Goal: Information Seeking & Learning: Learn about a topic

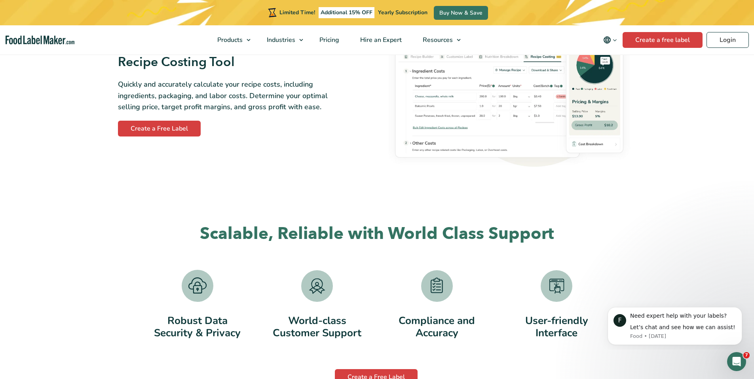
scroll to position [1405, 0]
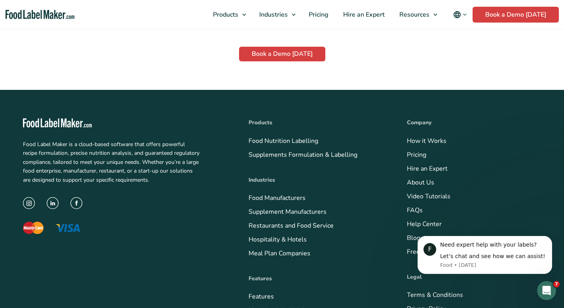
scroll to position [2299, 0]
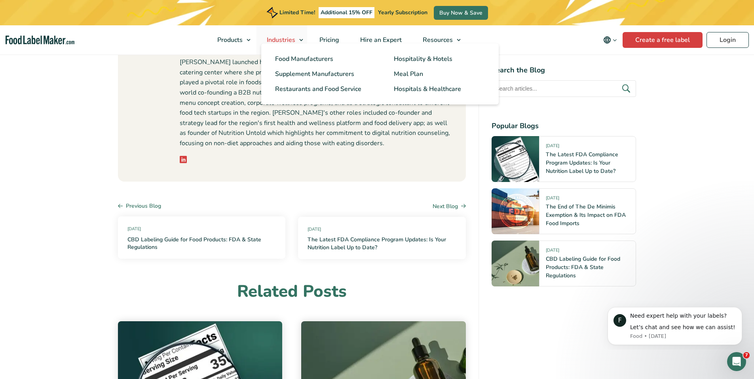
scroll to position [3415, 0]
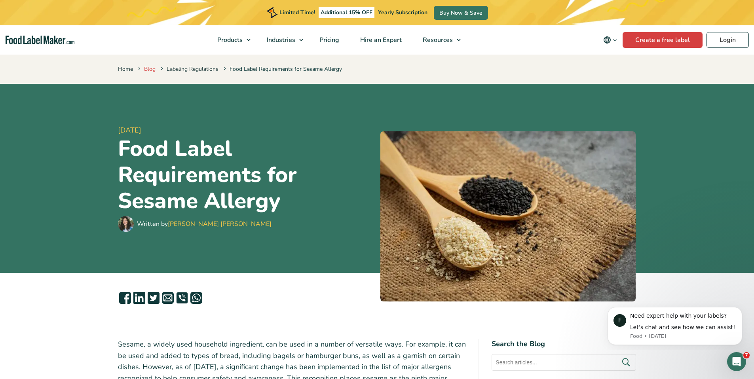
click at [146, 70] on link "Blog" at bounding box center [149, 69] width 11 height 8
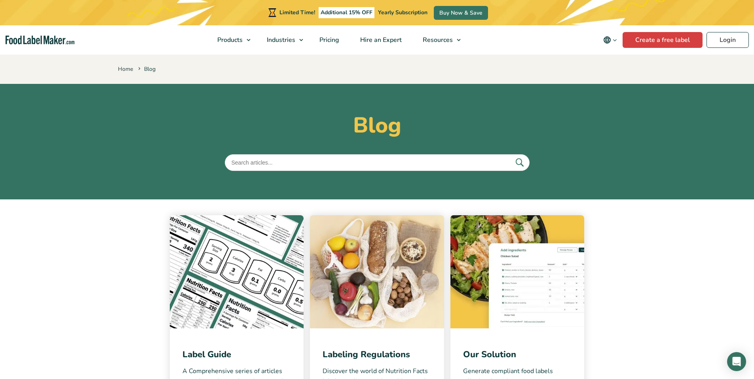
click at [266, 262] on img at bounding box center [237, 271] width 134 height 113
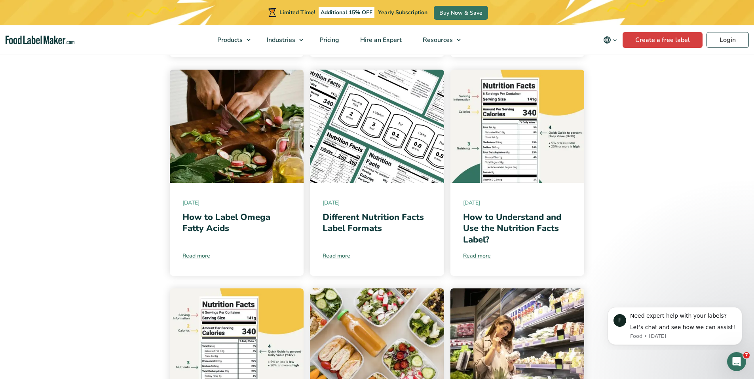
click at [387, 154] on img at bounding box center [377, 126] width 134 height 113
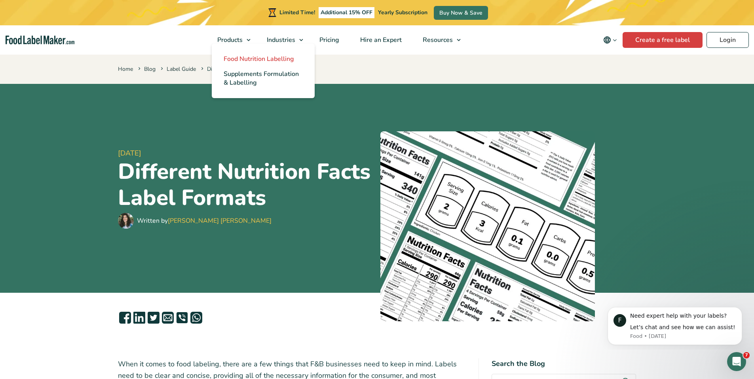
click at [243, 59] on span "Food Nutrition Labelling" at bounding box center [259, 59] width 70 height 9
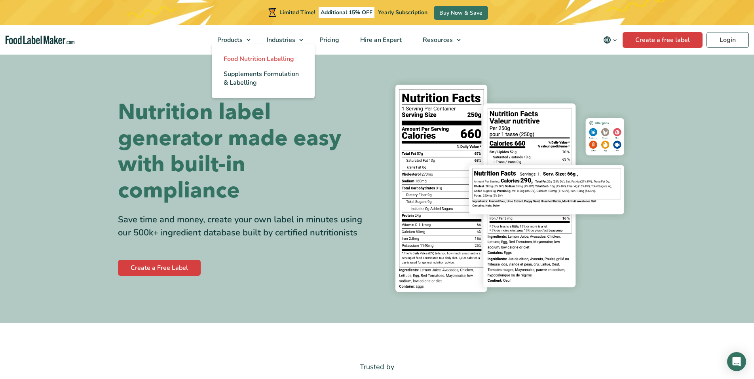
click at [245, 59] on span "Food Nutrition Labelling" at bounding box center [259, 59] width 70 height 9
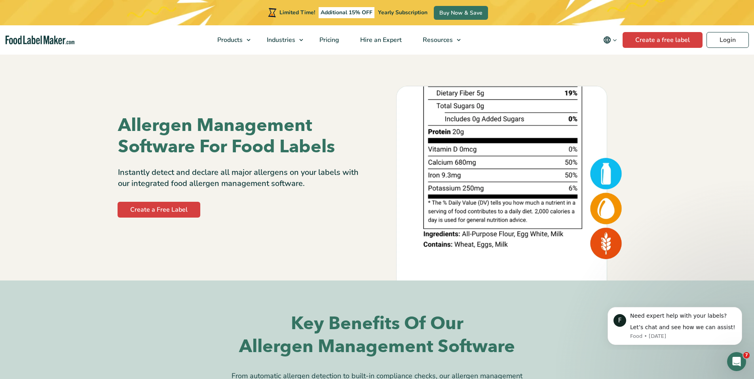
click at [614, 178] on img at bounding box center [509, 178] width 253 height 203
click at [608, 208] on img at bounding box center [509, 178] width 253 height 203
click at [295, 176] on p "Instantly detect and declare all major allergens on your labels with our integr…" at bounding box center [244, 178] width 253 height 22
click at [313, 184] on p "Instantly detect and declare all major allergens on your labels with our integr…" at bounding box center [244, 178] width 253 height 22
drag, startPoint x: 309, startPoint y: 185, endPoint x: 224, endPoint y: 188, distance: 84.4
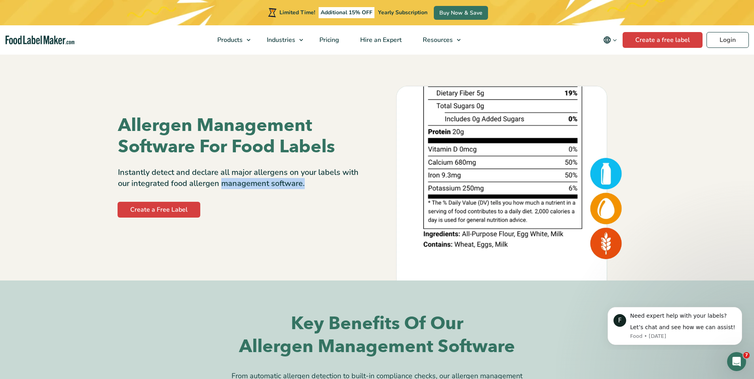
click at [224, 188] on p "Instantly detect and declare all major allergens on your labels with our integr…" at bounding box center [244, 178] width 253 height 22
click at [306, 183] on p "Instantly detect and declare all major allergens on your labels with our integr…" at bounding box center [244, 178] width 253 height 22
drag, startPoint x: 340, startPoint y: 173, endPoint x: 129, endPoint y: 176, distance: 211.0
click at [129, 176] on p "Instantly detect and declare all major allergens on your labels with our integr…" at bounding box center [244, 178] width 253 height 22
click at [304, 185] on p "Instantly detect and declare all major allergens on your labels with our integr…" at bounding box center [244, 178] width 253 height 22
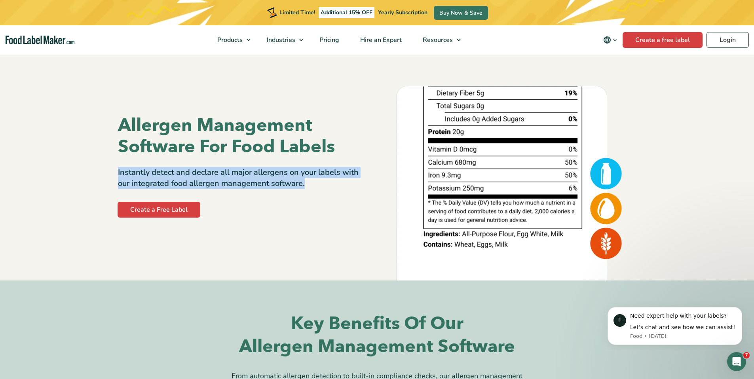
drag, startPoint x: 306, startPoint y: 184, endPoint x: 117, endPoint y: 177, distance: 189.0
click at [118, 177] on p "Instantly detect and declare all major allergens on your labels with our integr…" at bounding box center [244, 178] width 253 height 22
copy p "Instantly detect and declare all major allergens on your labels with our integr…"
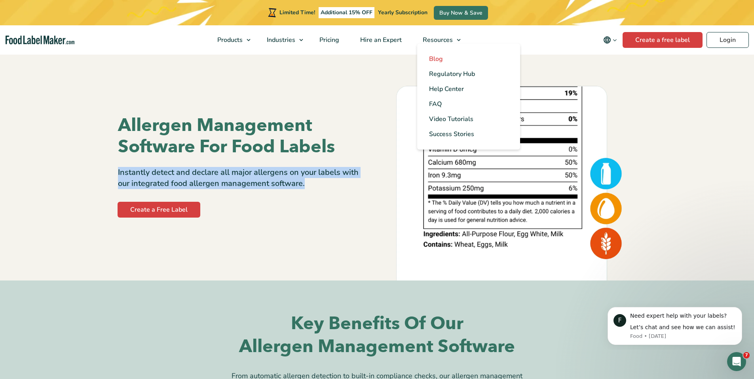
click at [440, 57] on span "Blog" at bounding box center [436, 59] width 14 height 9
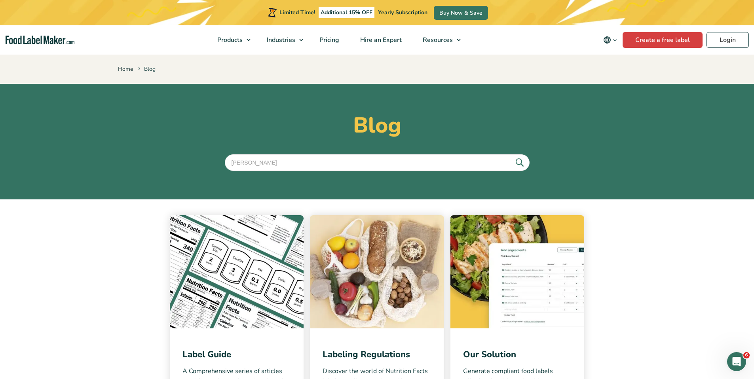
type input "[PERSON_NAME]"
click at [511, 156] on button "submit" at bounding box center [519, 162] width 17 height 13
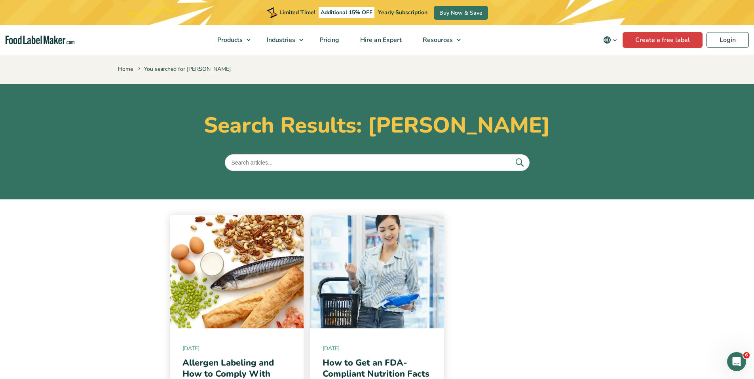
click at [281, 165] on input "text" at bounding box center [377, 162] width 305 height 17
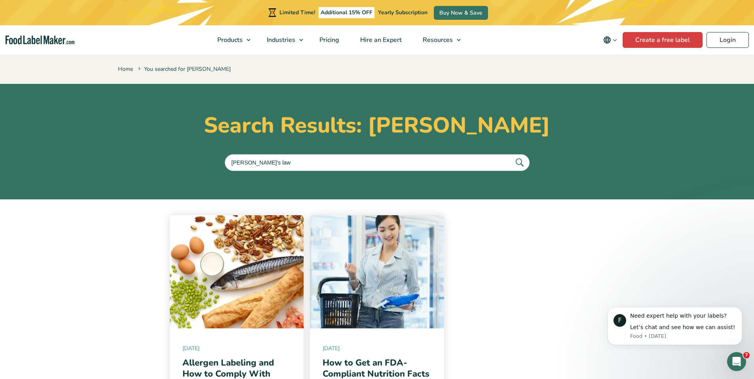
type input "natasha's law"
click at [511, 156] on button "submit" at bounding box center [519, 162] width 17 height 13
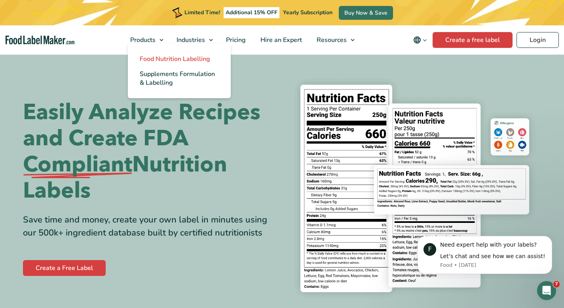
click at [175, 61] on span "Food Nutrition Labelling" at bounding box center [175, 59] width 70 height 9
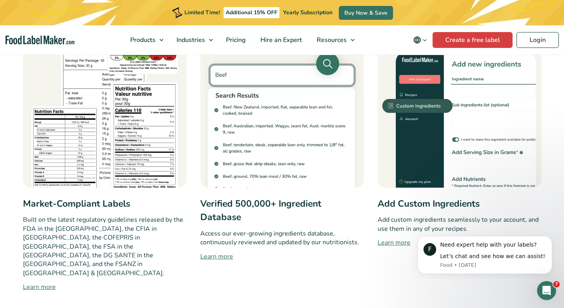
scroll to position [411, 0]
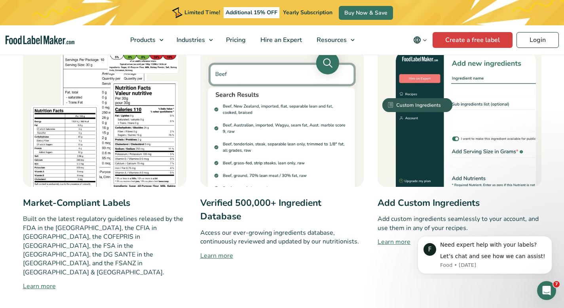
click at [228, 258] on link "Learn more" at bounding box center [282, 256] width 164 height 10
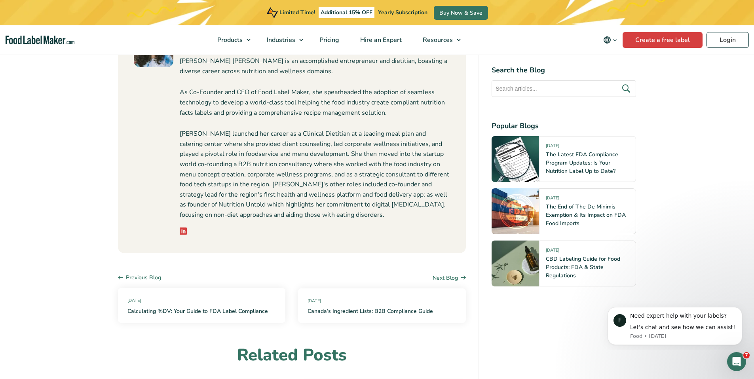
scroll to position [3305, 0]
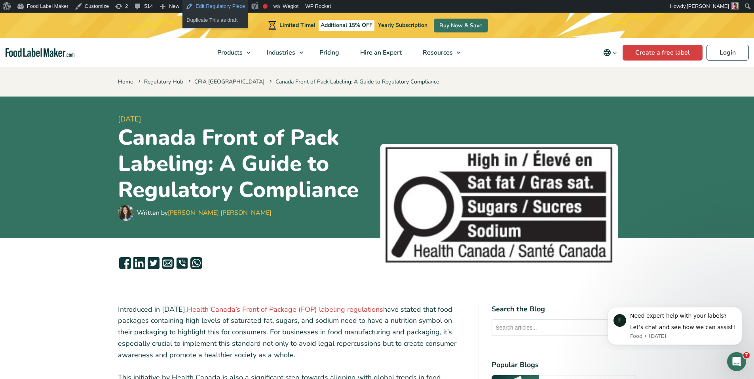
click at [206, 5] on link "Edit Regulatory Piece" at bounding box center [216, 6] width 66 height 13
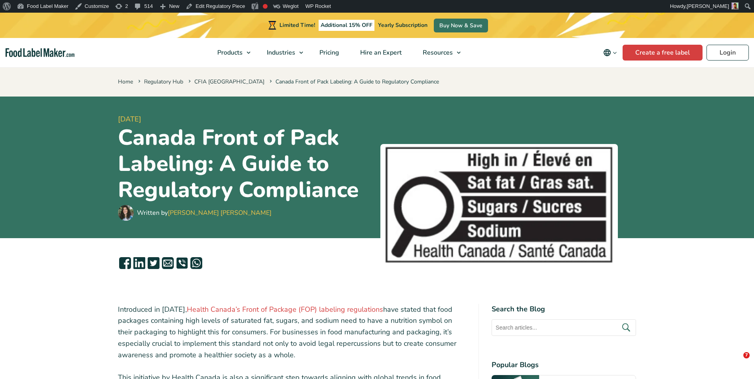
scroll to position [441, 0]
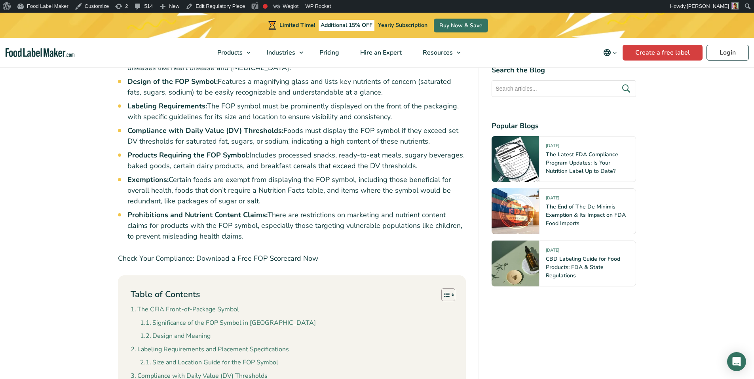
click at [297, 260] on p "Check Your Compliance: Download a Free FOP Scorecard Now" at bounding box center [292, 258] width 348 height 11
click at [278, 261] on p "Check Your Compliance: Download a Free FOP Scorecard Now" at bounding box center [292, 258] width 348 height 11
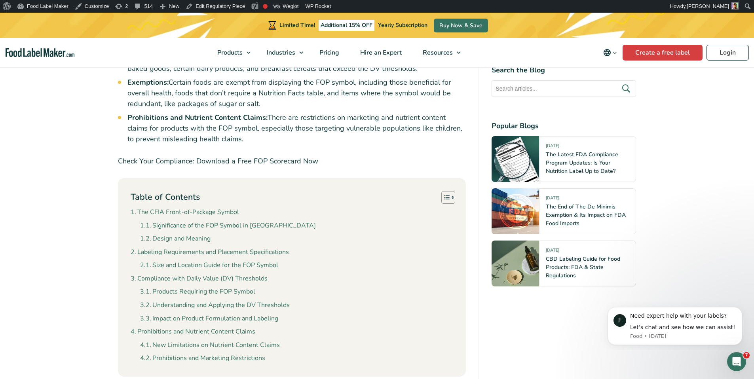
scroll to position [481, 0]
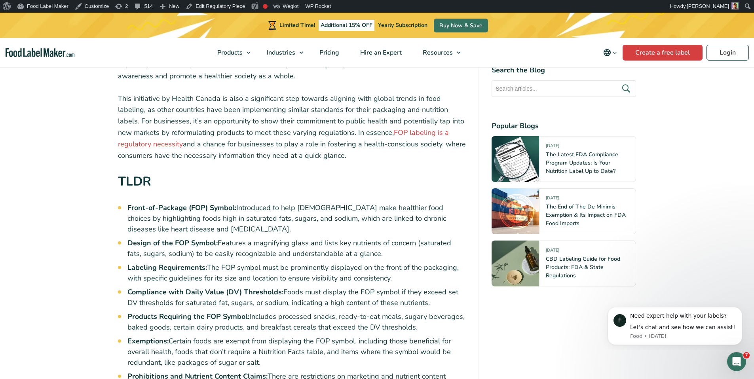
scroll to position [332, 0]
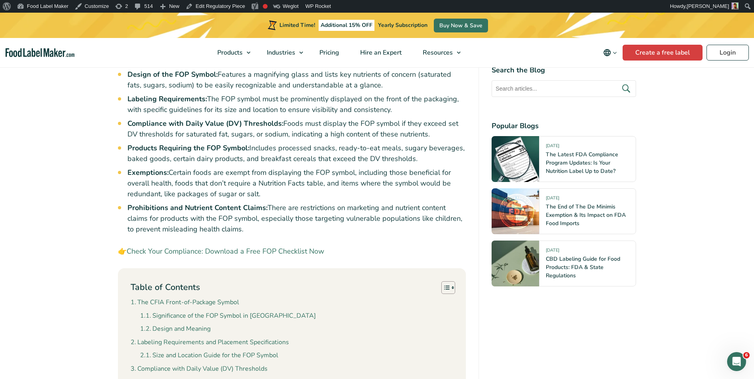
click at [269, 250] on link "Check Your Compliance: Download a Free FOP Checklist Now" at bounding box center [226, 252] width 198 height 10
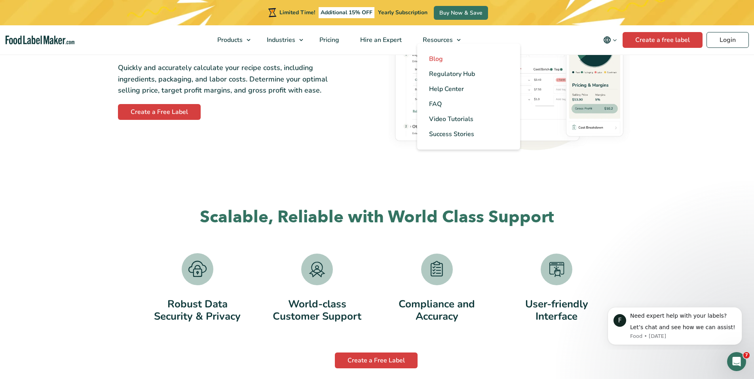
click at [439, 62] on span "Blog" at bounding box center [436, 59] width 14 height 9
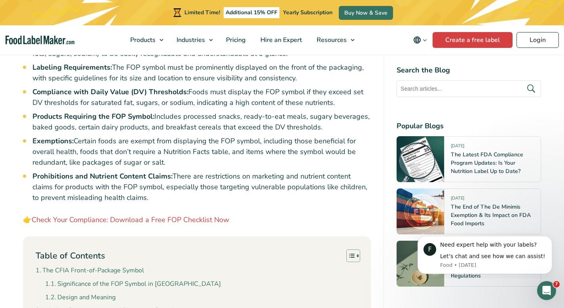
scroll to position [479, 0]
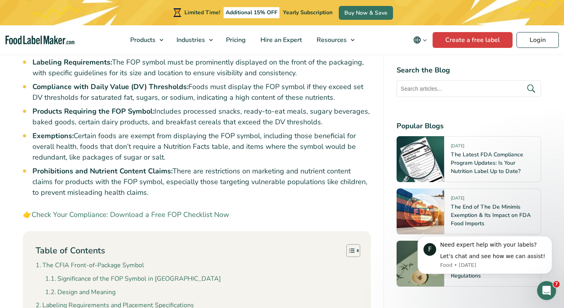
click at [205, 216] on link "Check Your Compliance: Download a Free FOP Checklist Now" at bounding box center [131, 215] width 198 height 10
